Goal: Information Seeking & Learning: Learn about a topic

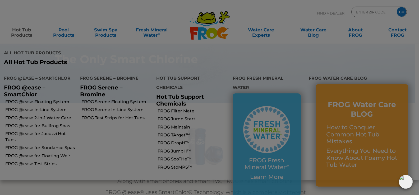
click at [21, 31] on link "Hot Tub Products" at bounding box center [21, 30] width 33 height 11
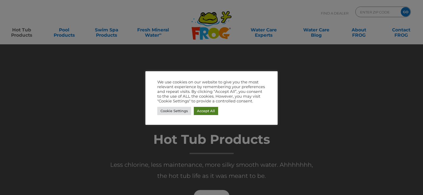
click at [204, 110] on link "Accept All" at bounding box center [206, 111] width 24 height 8
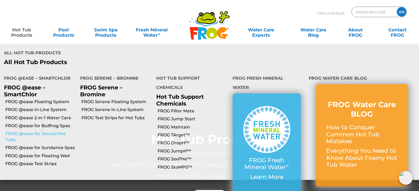
click at [28, 131] on link "FROG @ease for Jacuzzi Hot Tubs" at bounding box center [40, 137] width 71 height 12
